Goal: Task Accomplishment & Management: Complete application form

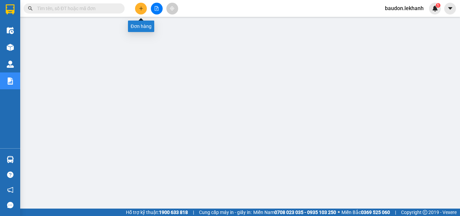
click at [144, 7] on button at bounding box center [141, 9] width 12 height 12
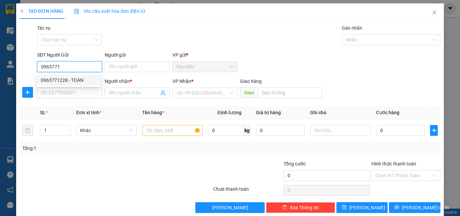
click at [78, 82] on div "0963771228 - TOÀN" at bounding box center [69, 79] width 56 height 7
type input "0963771228"
type input "TOÀN"
type input "0963377388"
type input "huynh như"
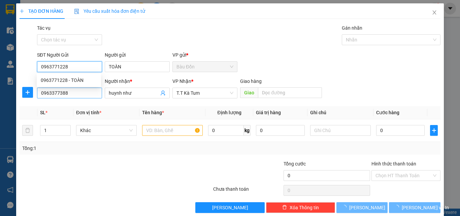
type input "30.000"
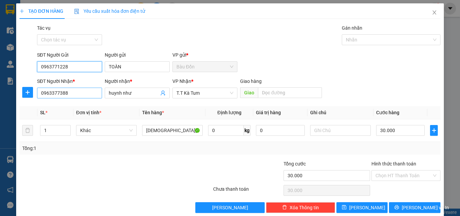
type input "0963771228"
drag, startPoint x: 81, startPoint y: 95, endPoint x: 76, endPoint y: 95, distance: 5.1
click at [76, 96] on input "0963377388" at bounding box center [69, 93] width 65 height 11
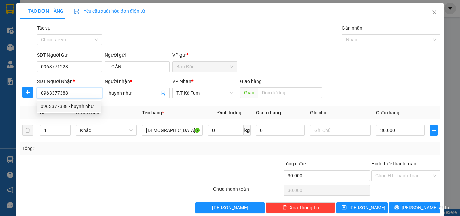
drag, startPoint x: 90, startPoint y: 93, endPoint x: 93, endPoint y: 93, distance: 3.4
click at [90, 93] on input "0963377388" at bounding box center [69, 93] width 65 height 11
click at [106, 93] on span "huynh như" at bounding box center [137, 93] width 65 height 11
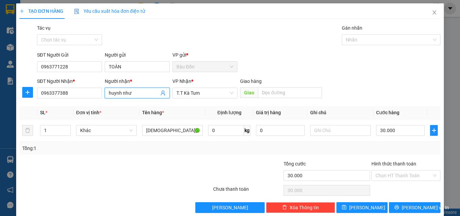
drag, startPoint x: 122, startPoint y: 90, endPoint x: 125, endPoint y: 90, distance: 3.4
click at [123, 90] on input "huynh như" at bounding box center [134, 92] width 50 height 7
drag, startPoint x: 137, startPoint y: 93, endPoint x: 97, endPoint y: 95, distance: 40.5
click at [97, 95] on div "SĐT Người Nhận * 0963377388 Người nhận * huynh như huynh như VP Nhận * T.T Kà T…" at bounding box center [239, 89] width 406 height 24
type input "h"
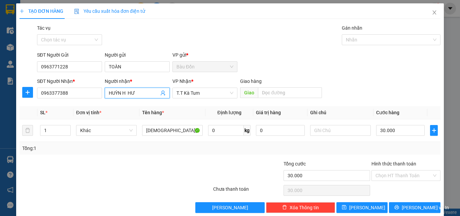
drag, startPoint x: 120, startPoint y: 92, endPoint x: 128, endPoint y: 92, distance: 8.4
click at [128, 92] on input "HUỲN H HƯ" at bounding box center [134, 92] width 50 height 7
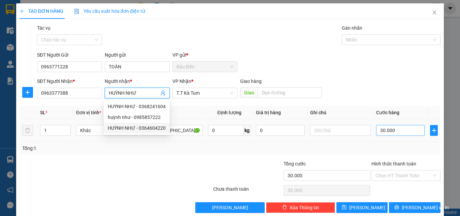
type input "HUỲNH NHƯ"
click at [381, 135] on input "30.000" at bounding box center [400, 130] width 48 height 11
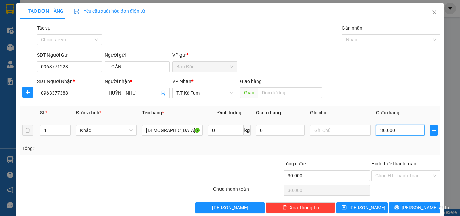
type input "4"
type input "40"
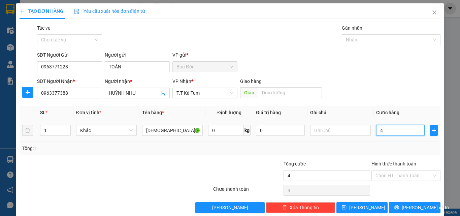
type input "40"
type input "400"
type input "4.000"
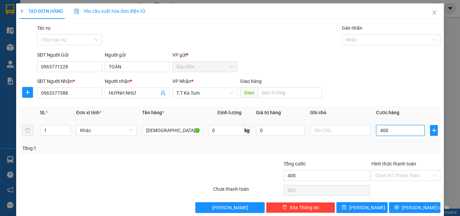
type input "4.000"
type input "40.000"
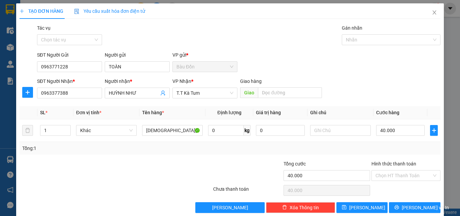
click at [82, 180] on div at bounding box center [80, 172] width 123 height 24
click at [400, 176] on input "Hình thức thanh toán" at bounding box center [403, 175] width 56 height 10
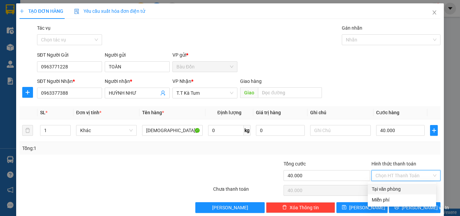
click at [403, 186] on div "Tại văn phòng" at bounding box center [402, 188] width 60 height 7
type input "0"
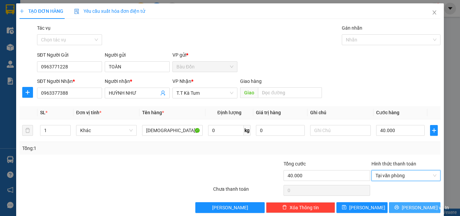
click at [411, 209] on span "[PERSON_NAME] và In" at bounding box center [425, 207] width 47 height 7
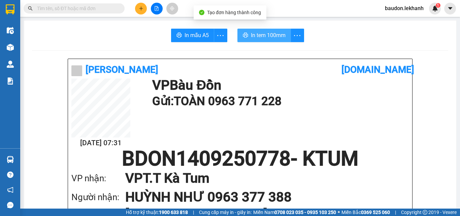
click at [247, 39] on button "In tem 100mm" at bounding box center [264, 35] width 54 height 13
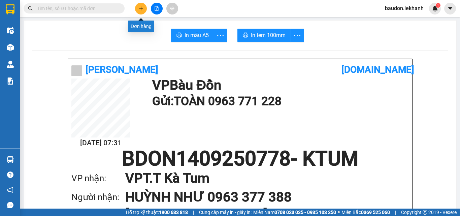
click at [142, 11] on button at bounding box center [141, 9] width 12 height 12
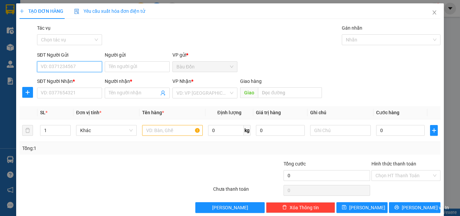
scroll to position [10, 0]
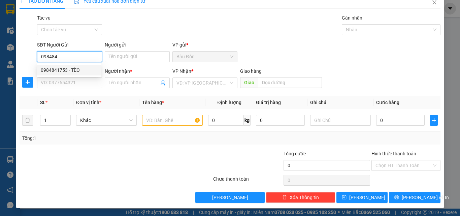
click at [52, 70] on div "0984841753 - TÈO" at bounding box center [69, 69] width 56 height 7
type input "0984841753"
type input "TÈO"
type input "0965839815"
type input "NHÂN"
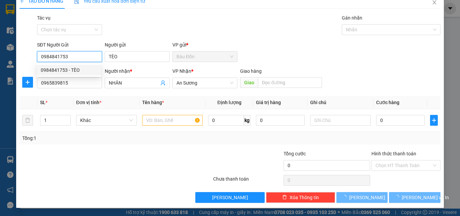
type input "60.000"
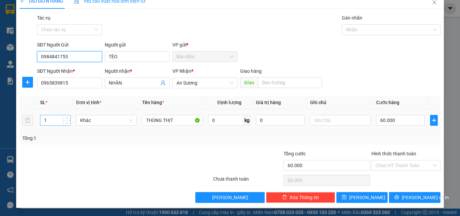
type input "0984841753"
click at [26, 121] on tr "1 Khác THÙNG THỊT 0 kg 0 60.000" at bounding box center [230, 120] width 421 height 23
type input "2"
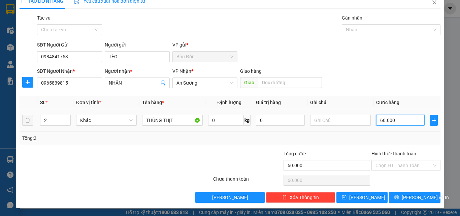
click at [389, 119] on input "60.000" at bounding box center [400, 120] width 48 height 11
type input "1"
type input "10"
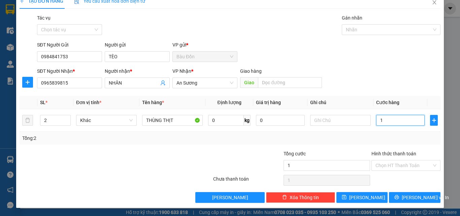
type input "10"
type input "100"
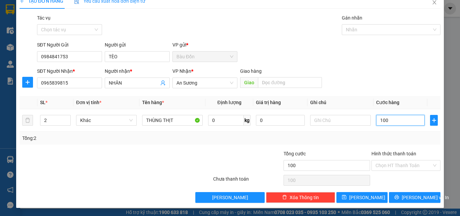
type input "1.000"
type input "10.000"
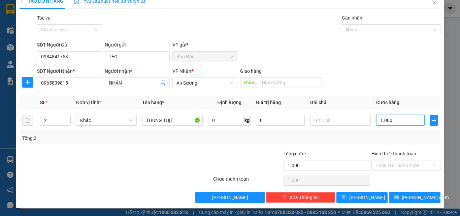
type input "10.000"
type input "100.000"
drag, startPoint x: 385, startPoint y: 167, endPoint x: 392, endPoint y: 170, distance: 8.0
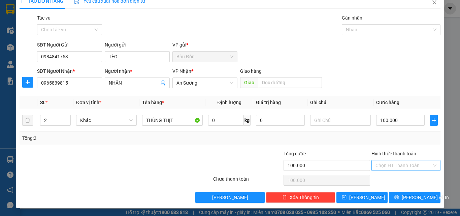
click at [385, 166] on input "Hình thức thanh toán" at bounding box center [403, 165] width 56 height 10
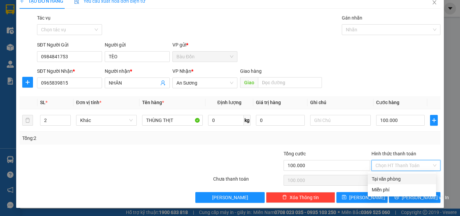
click at [396, 183] on div "Tại văn phòng" at bounding box center [402, 178] width 68 height 11
type input "0"
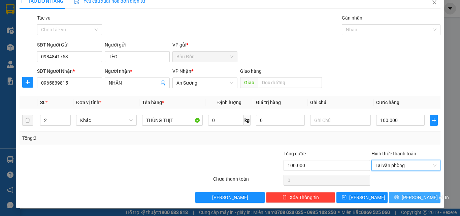
click at [398, 196] on icon "printer" at bounding box center [396, 197] width 5 height 5
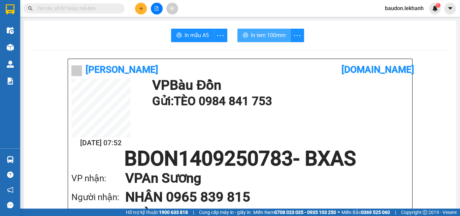
click at [266, 33] on span "In tem 100mm" at bounding box center [268, 35] width 35 height 8
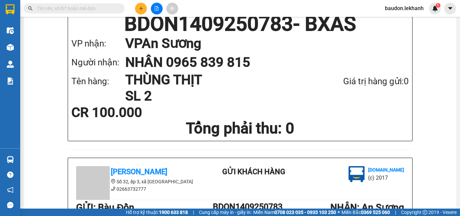
scroll to position [269, 0]
